Goal: Transaction & Acquisition: Book appointment/travel/reservation

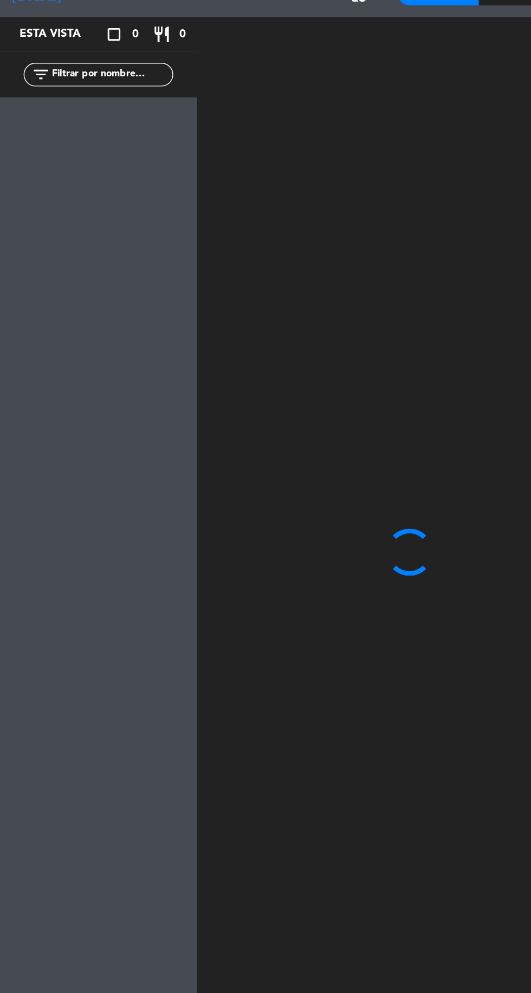
scroll to position [1, 0]
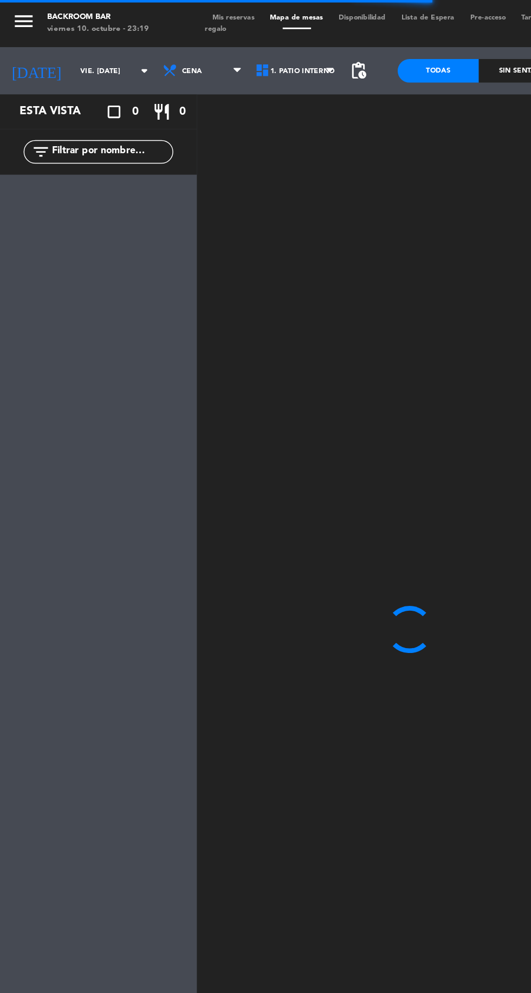
click at [65, 46] on input "vie. [DATE]" at bounding box center [84, 49] width 68 height 17
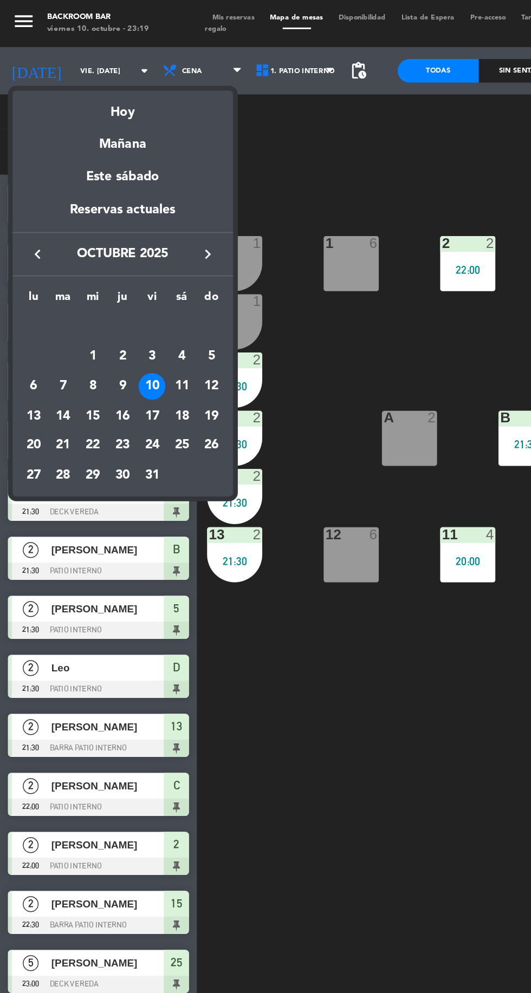
click at [124, 266] on div "11" at bounding box center [125, 266] width 18 height 18
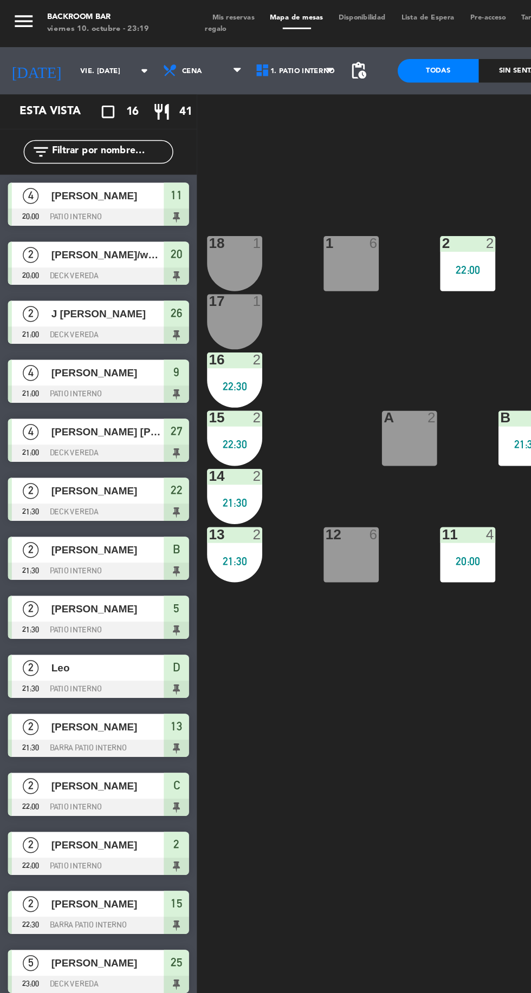
type input "sáb. [DATE]"
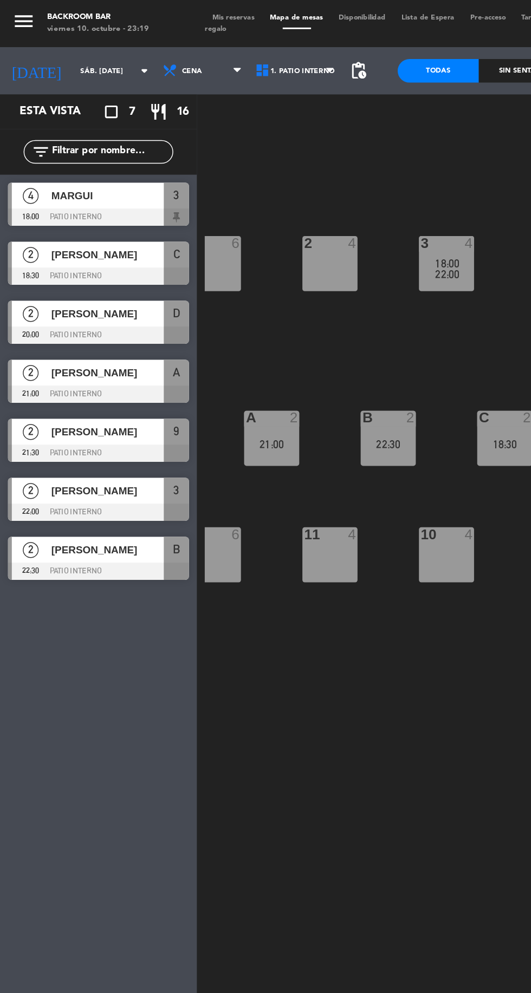
scroll to position [0, 91]
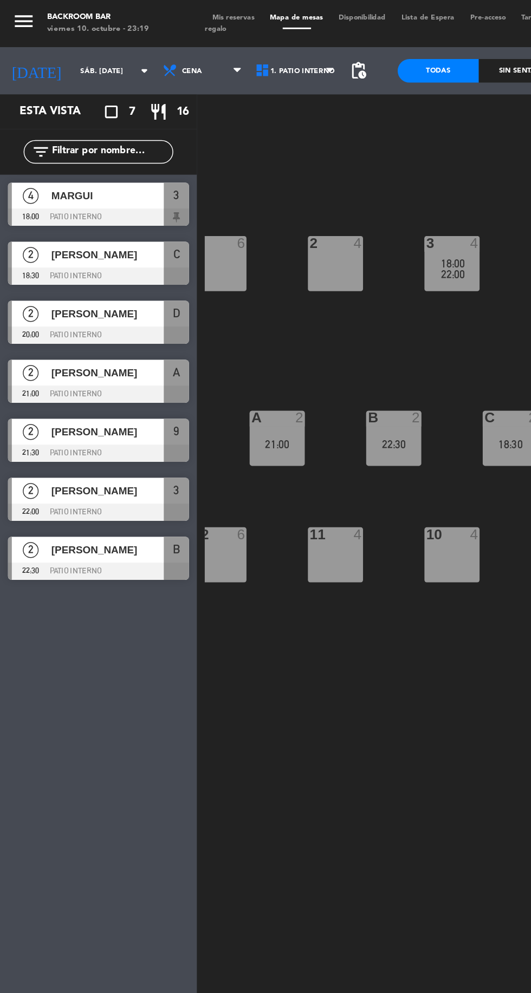
click at [218, 186] on div "2 4" at bounding box center [231, 181] width 38 height 38
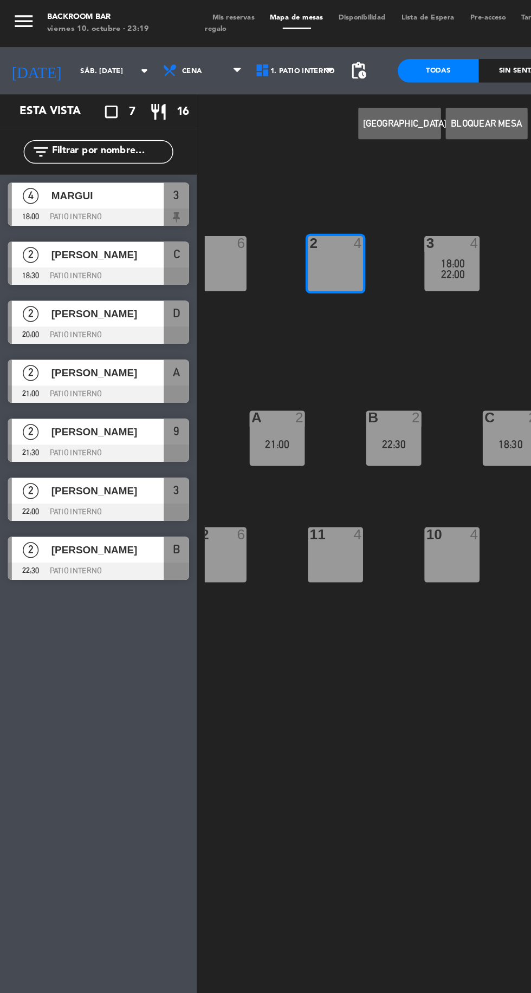
click at [269, 87] on button "[GEOGRAPHIC_DATA]" at bounding box center [274, 85] width 56 height 22
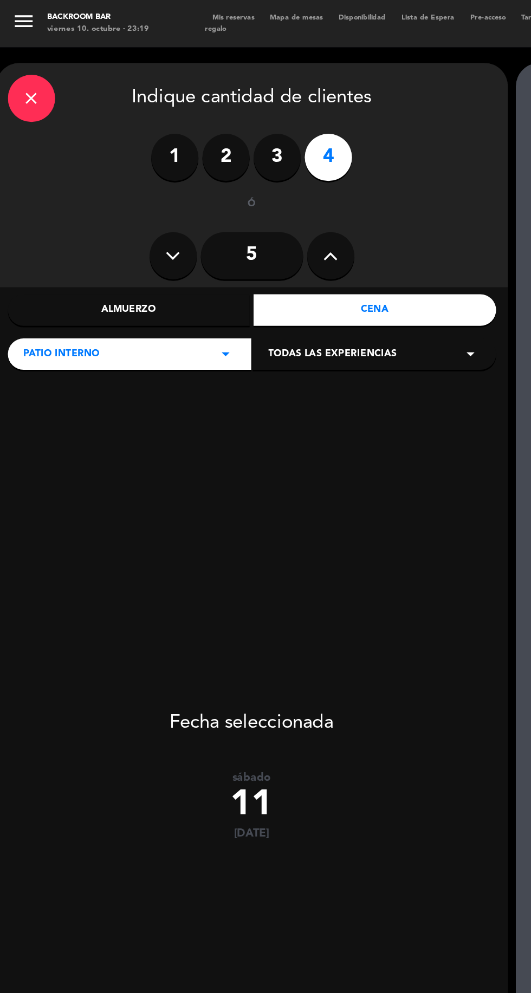
click at [155, 110] on label "2" at bounding box center [155, 108] width 32 height 32
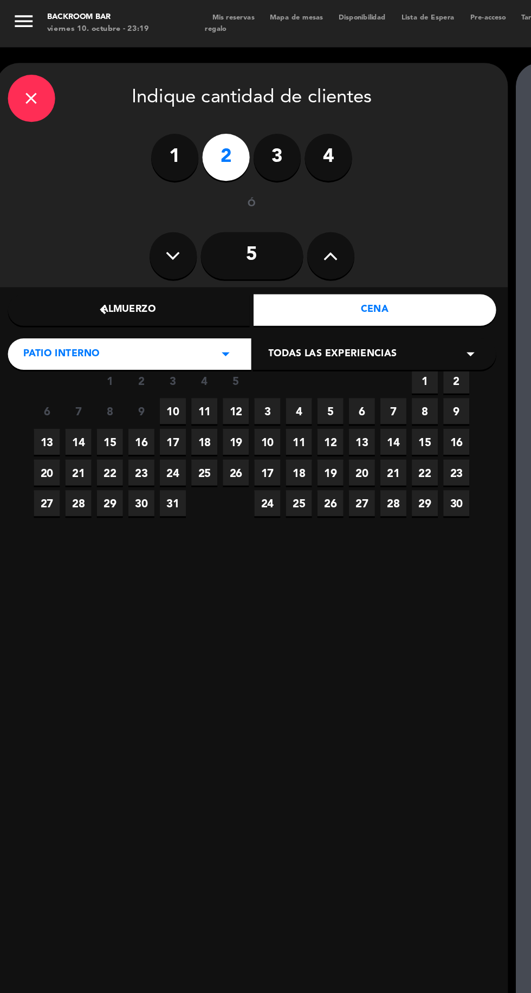
click at [140, 283] on span "11" at bounding box center [141, 283] width 18 height 18
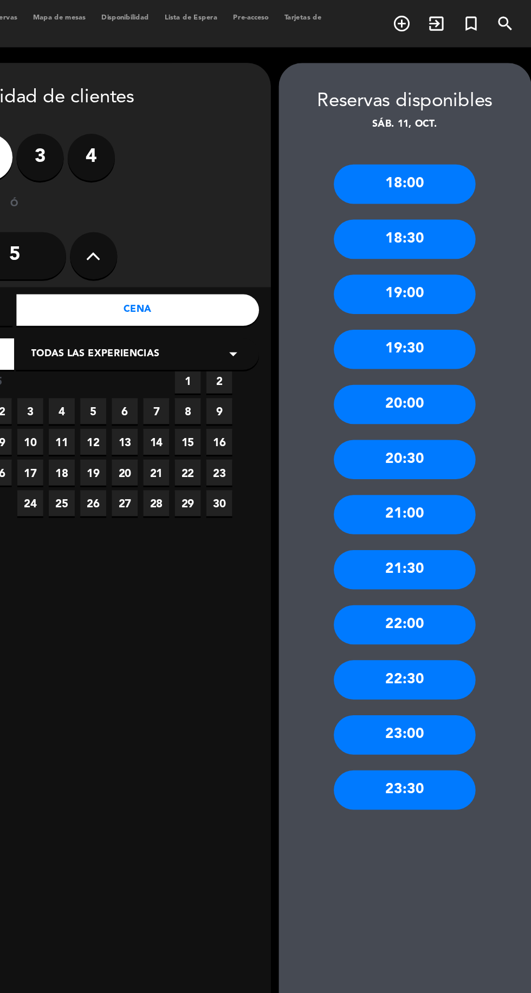
click at [449, 500] on div "23:00" at bounding box center [441, 505] width 97 height 27
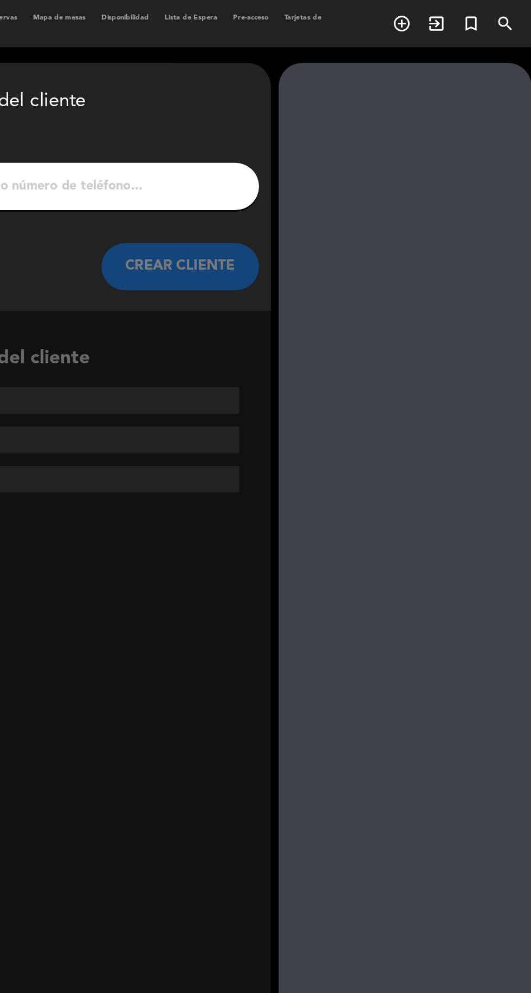
click at [233, 131] on input "1" at bounding box center [174, 128] width 320 height 15
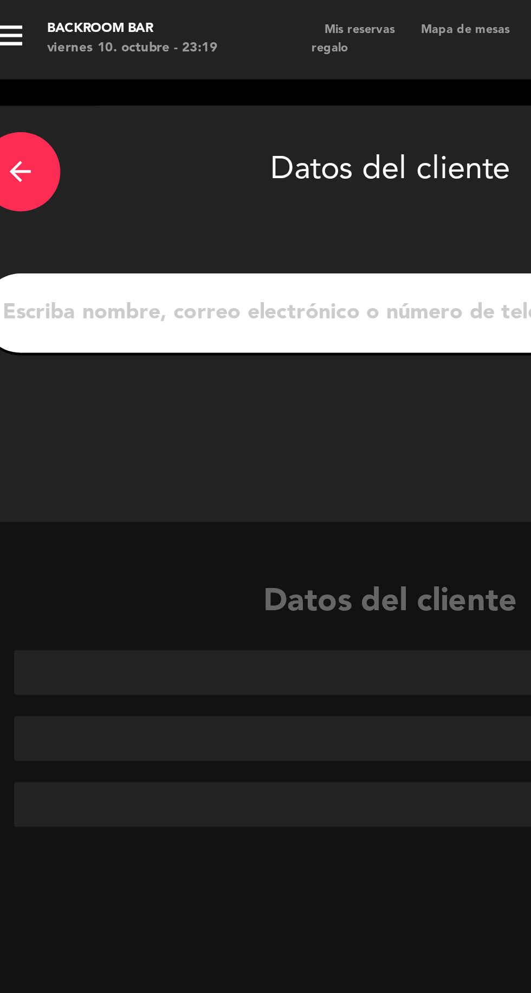
click at [102, 126] on input "1" at bounding box center [174, 128] width 320 height 15
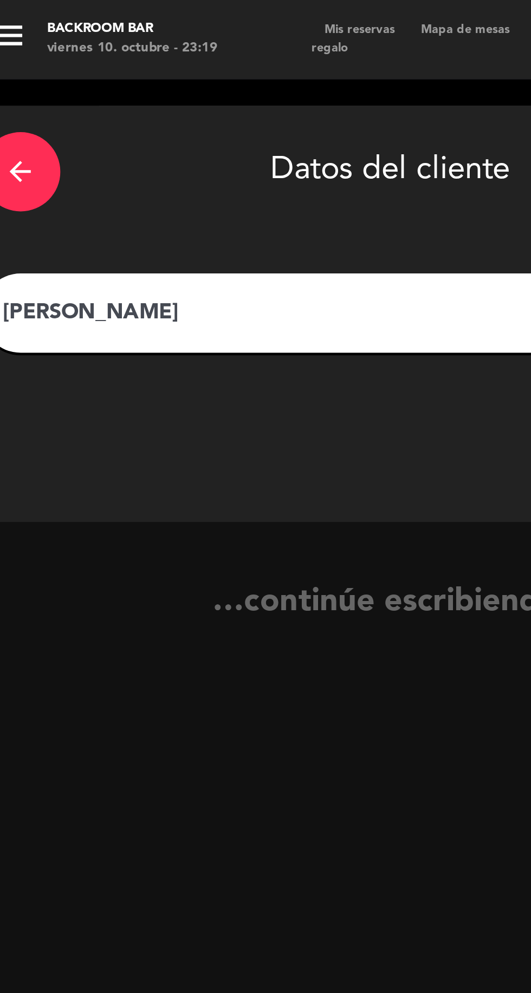
type input "Berat"
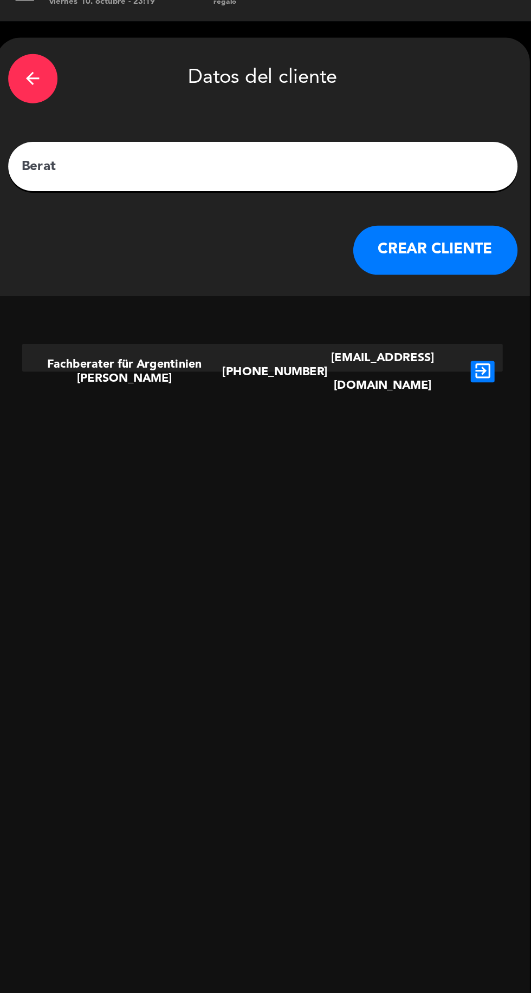
click at [291, 174] on button "CREAR CLIENTE" at bounding box center [287, 183] width 108 height 32
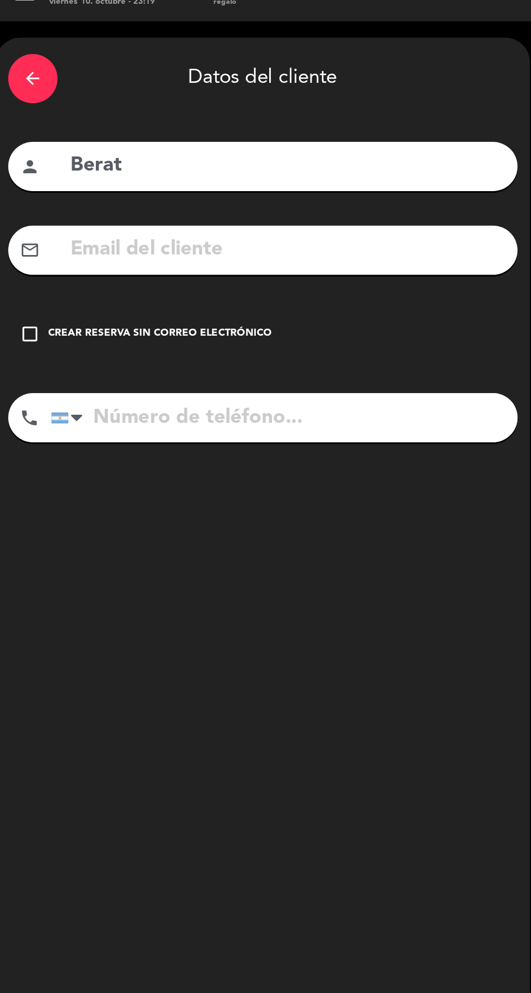
click at [210, 189] on input "text" at bounding box center [189, 183] width 288 height 22
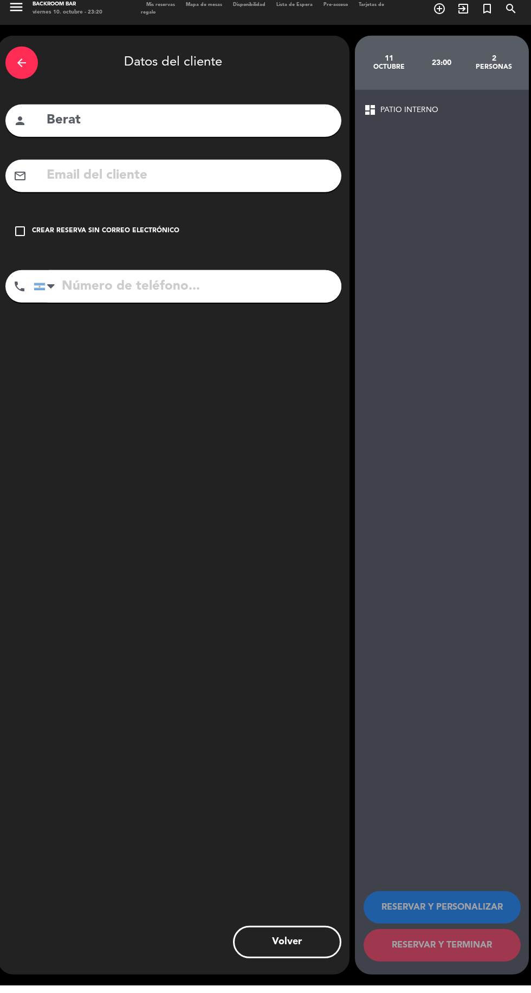
click at [47, 235] on div "Crear reserva sin correo electrónico" at bounding box center [105, 238] width 147 height 11
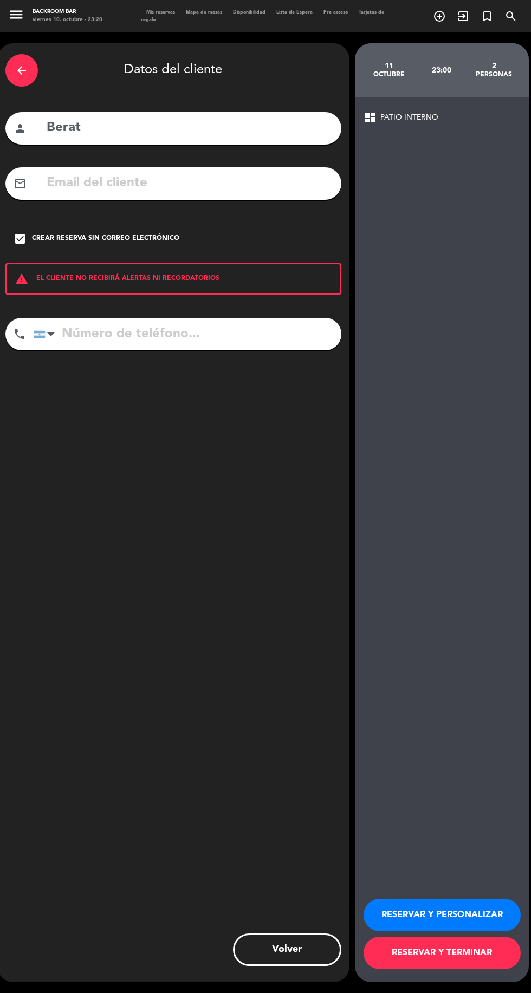
click at [466, 969] on button "RESERVAR Y TERMINAR" at bounding box center [441, 953] width 157 height 32
